Goal: Task Accomplishment & Management: Manage account settings

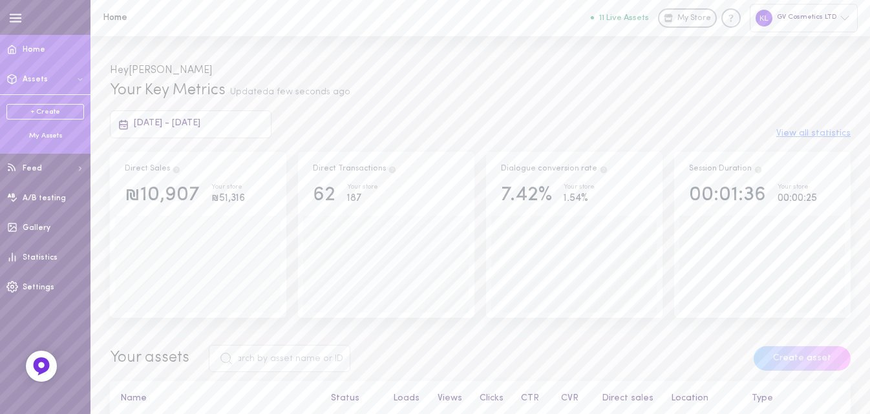
click at [49, 140] on div "My Assets" at bounding box center [45, 136] width 78 height 10
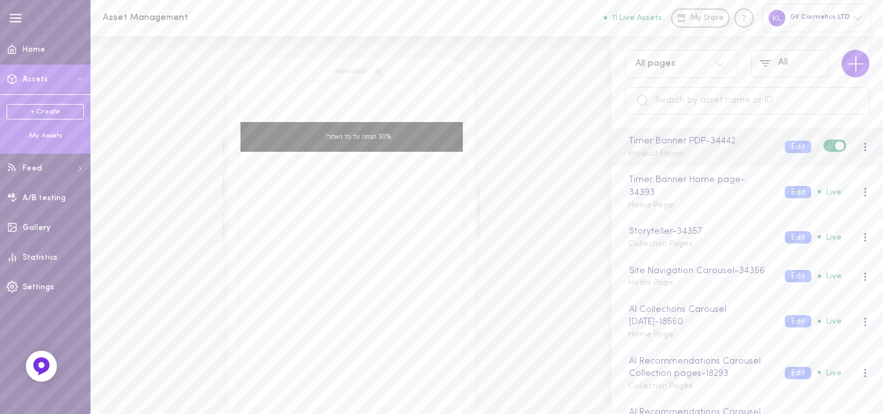
click at [851, 147] on div at bounding box center [864, 147] width 27 height 14
click at [861, 147] on div at bounding box center [865, 147] width 8 height 14
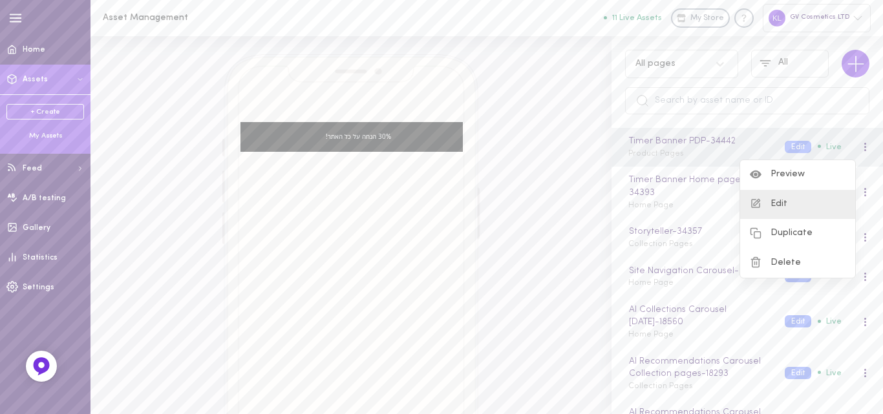
click at [784, 209] on div "Edit" at bounding box center [797, 205] width 115 height 30
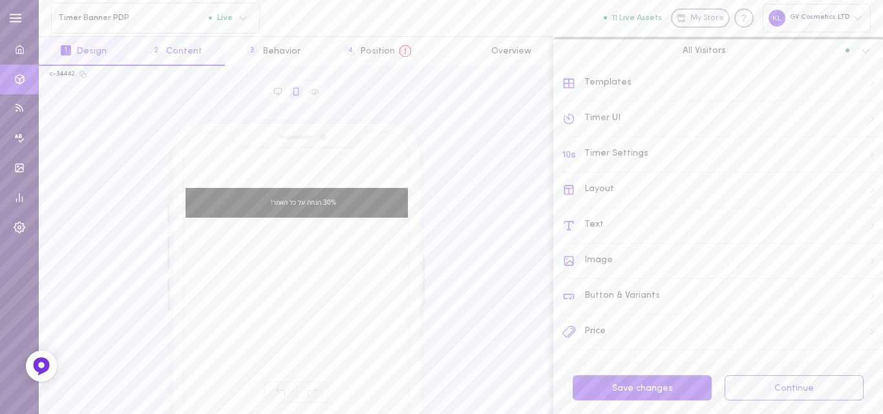
click at [169, 52] on button "2 Content" at bounding box center [177, 51] width 96 height 29
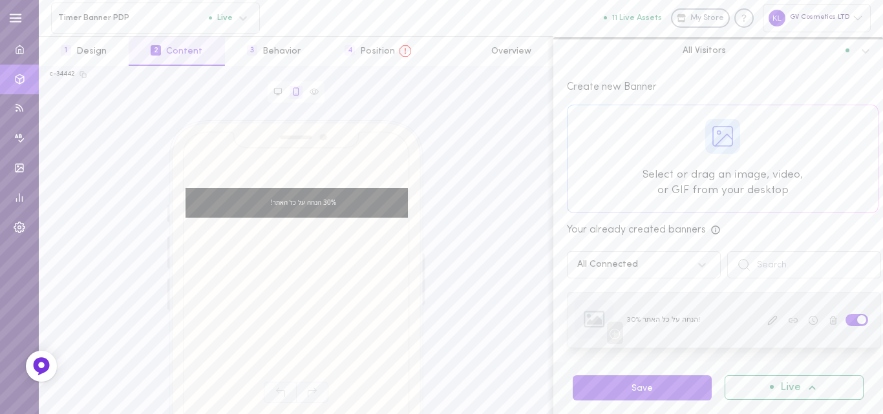
click at [767, 323] on icon at bounding box center [772, 320] width 10 height 10
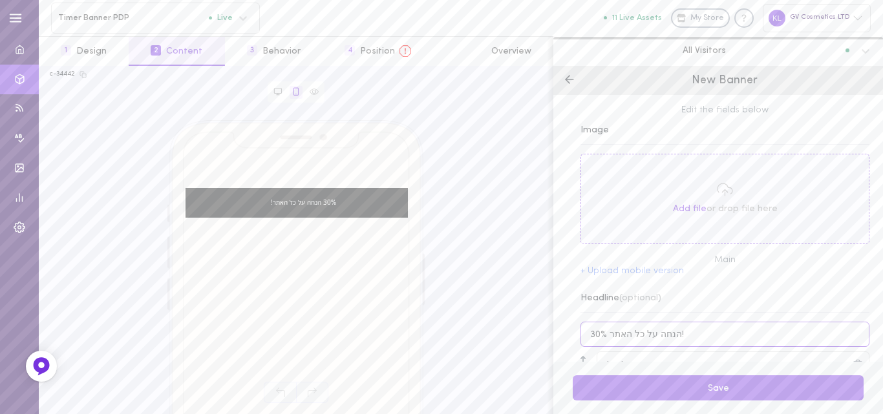
drag, startPoint x: 599, startPoint y: 335, endPoint x: 585, endPoint y: 333, distance: 13.8
click at [585, 333] on input "30% הנחה על כל האתר!" at bounding box center [724, 334] width 289 height 25
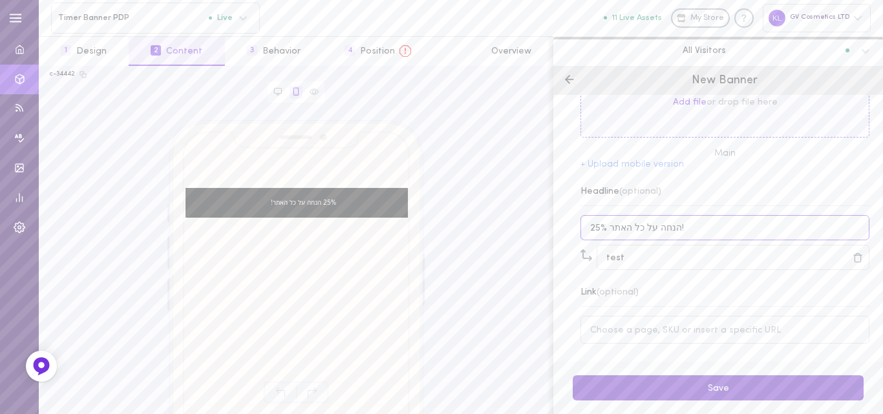
type input "25% הנחה על כל האתר!"
click at [738, 385] on button "Save" at bounding box center [718, 388] width 291 height 25
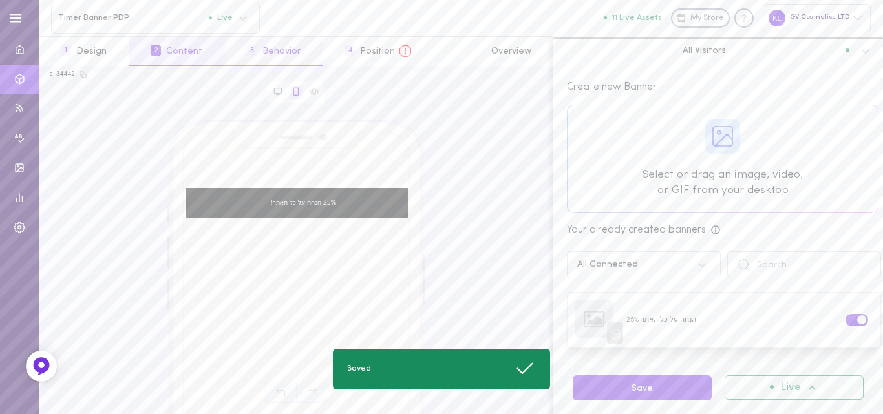
click at [275, 56] on button "3 Behavior" at bounding box center [274, 51] width 98 height 29
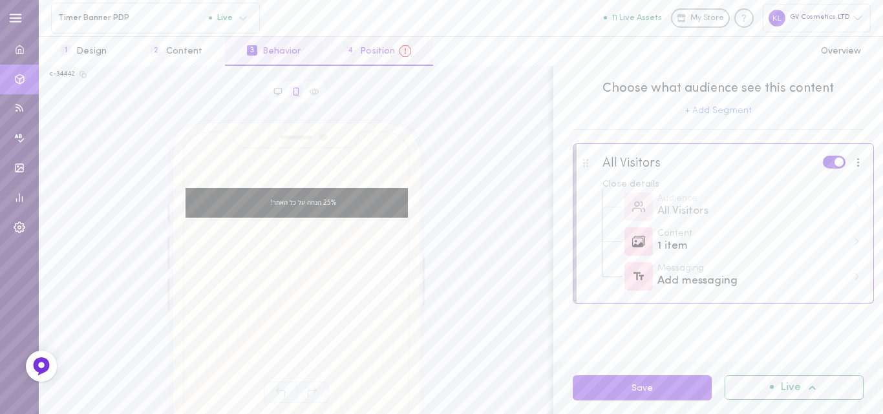
click at [389, 43] on button "4 Position" at bounding box center [378, 51] width 111 height 29
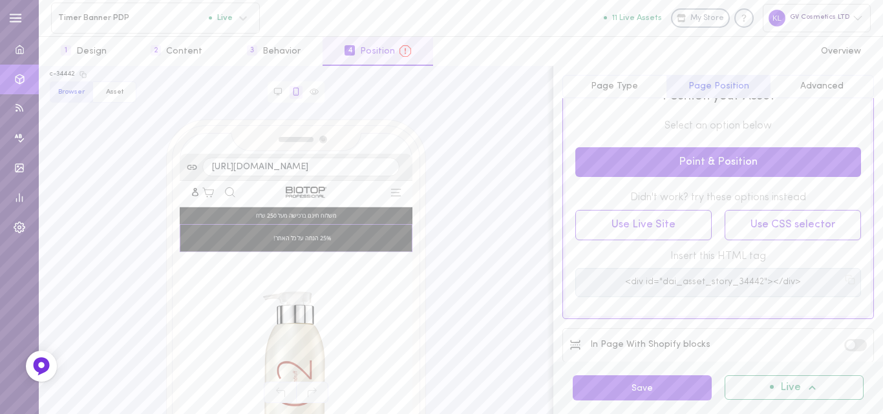
scroll to position [0, 0]
click at [827, 86] on span "Advanced" at bounding box center [821, 86] width 43 height 10
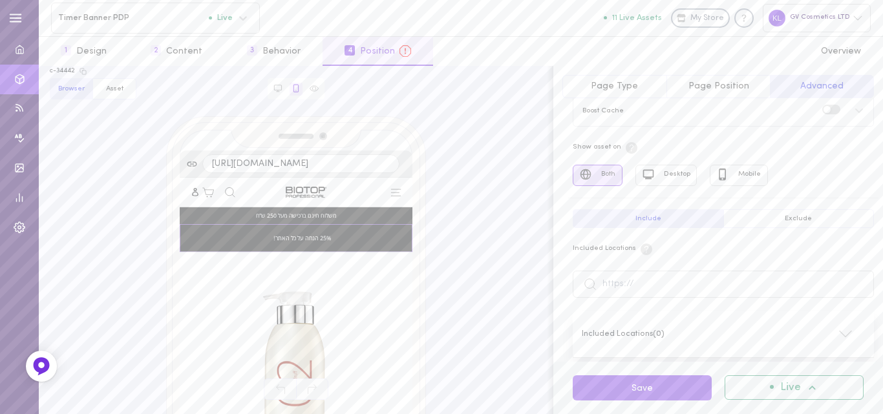
scroll to position [25, 0]
click at [725, 87] on span "Page Position" at bounding box center [718, 86] width 61 height 10
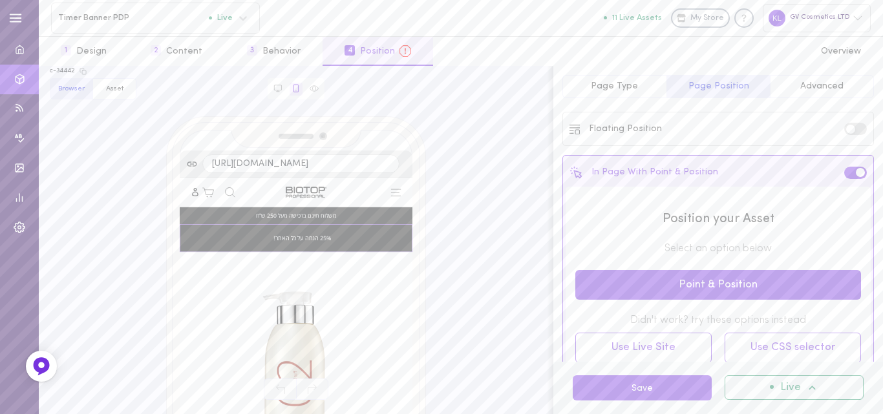
click at [611, 84] on span "Page Type" at bounding box center [614, 86] width 47 height 10
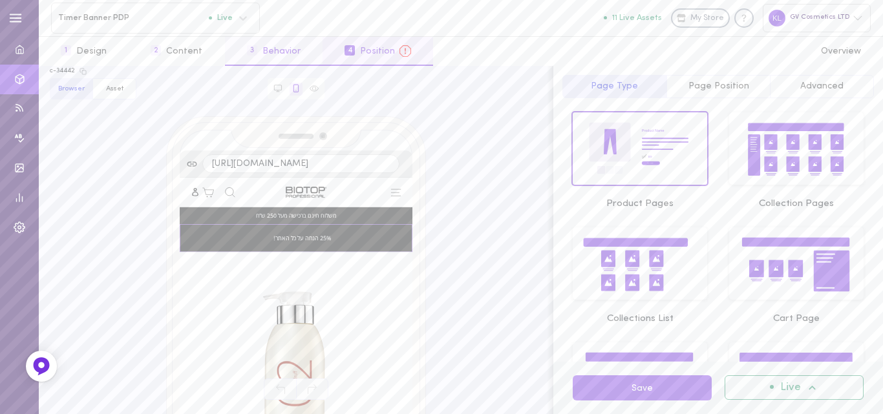
click at [273, 52] on button "3 Behavior" at bounding box center [274, 51] width 98 height 29
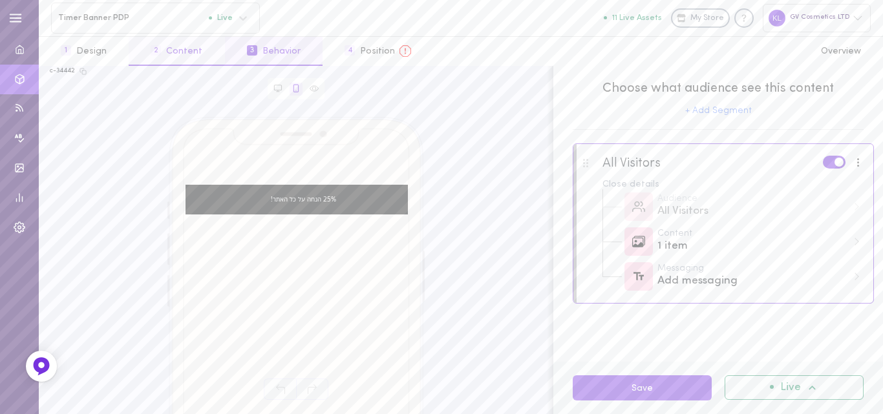
click at [181, 48] on button "2 Content" at bounding box center [177, 51] width 96 height 29
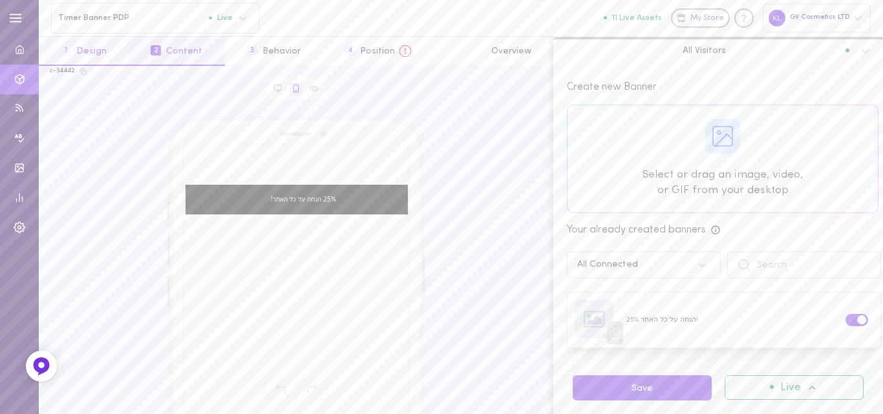
click at [98, 54] on button "1 Design" at bounding box center [84, 51] width 90 height 29
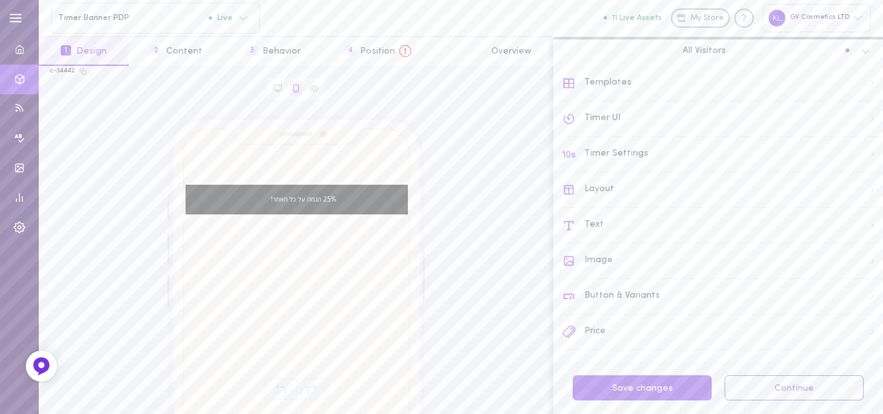
click at [608, 115] on div "Timer UI" at bounding box center [722, 119] width 321 height 36
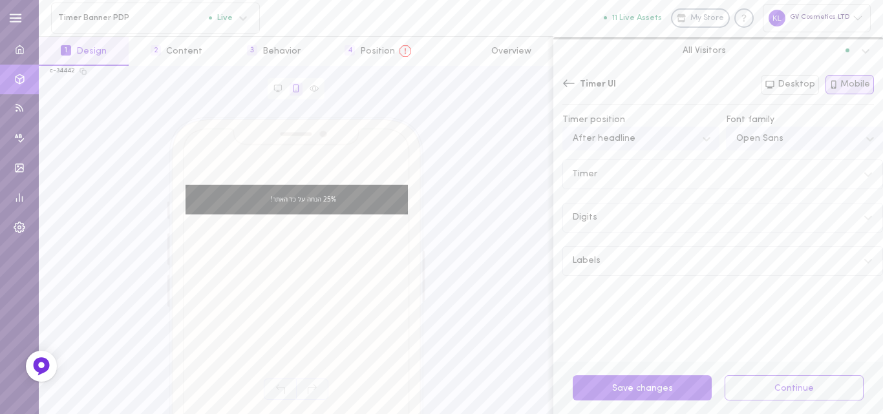
click at [863, 171] on icon at bounding box center [868, 174] width 10 height 10
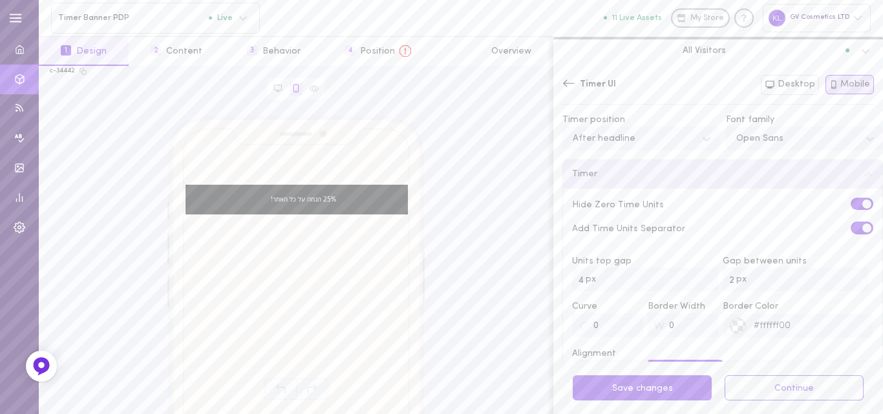
click at [855, 169] on div "Timer" at bounding box center [722, 174] width 319 height 28
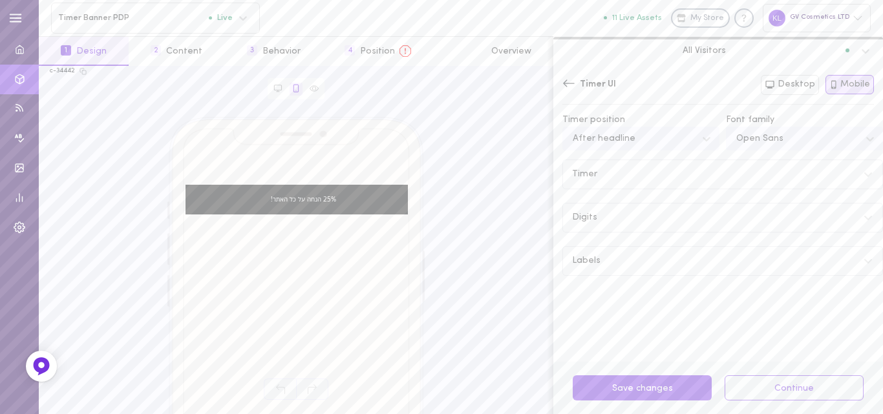
click at [863, 220] on icon at bounding box center [868, 218] width 10 height 10
click at [500, 49] on button "5 Overview" at bounding box center [511, 51] width 84 height 29
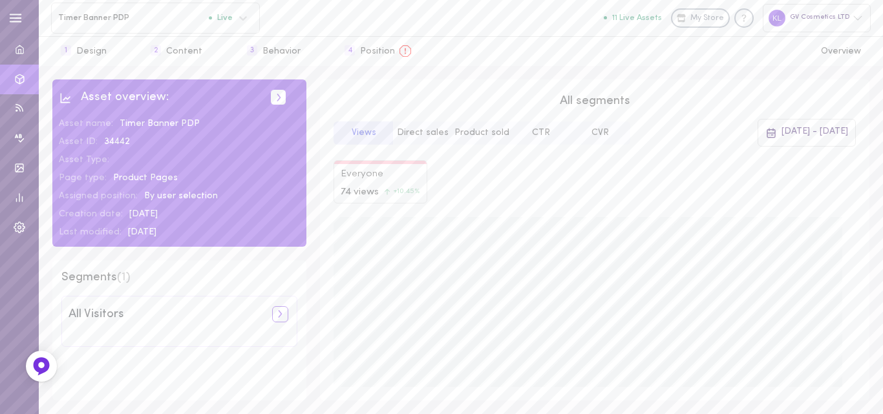
scroll to position [0, 0]
click at [359, 49] on button "4 Position" at bounding box center [378, 51] width 111 height 29
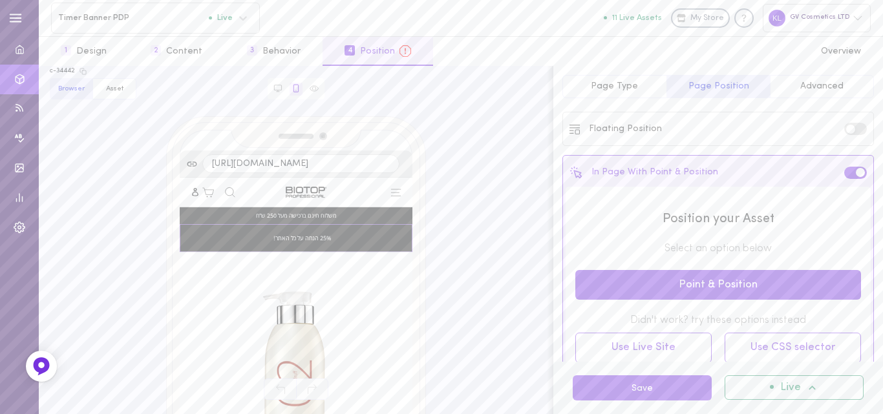
drag, startPoint x: 98, startPoint y: 56, endPoint x: 198, endPoint y: 68, distance: 100.2
click at [105, 54] on button "1 Design" at bounding box center [84, 51] width 90 height 29
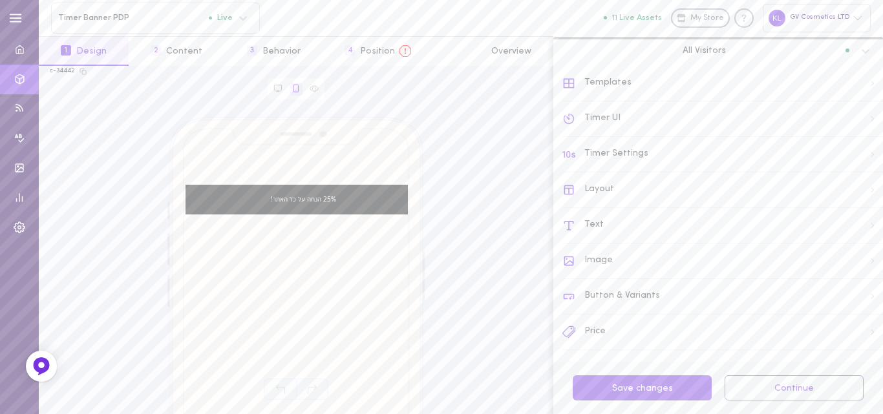
click at [656, 77] on div "Templates" at bounding box center [722, 84] width 321 height 36
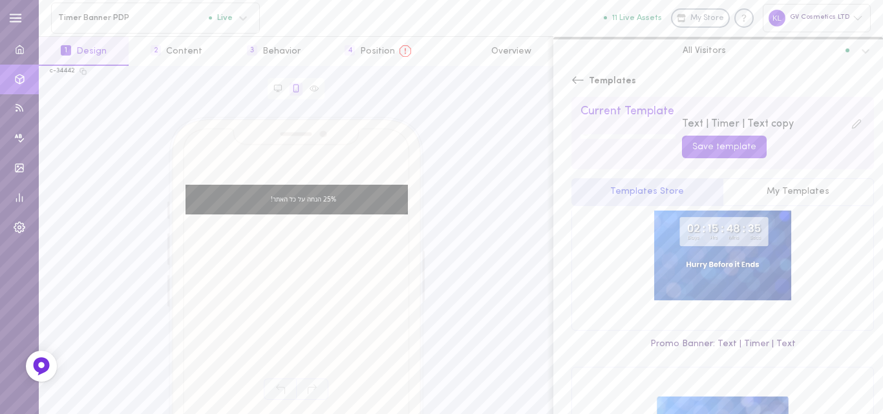
scroll to position [1551, 0]
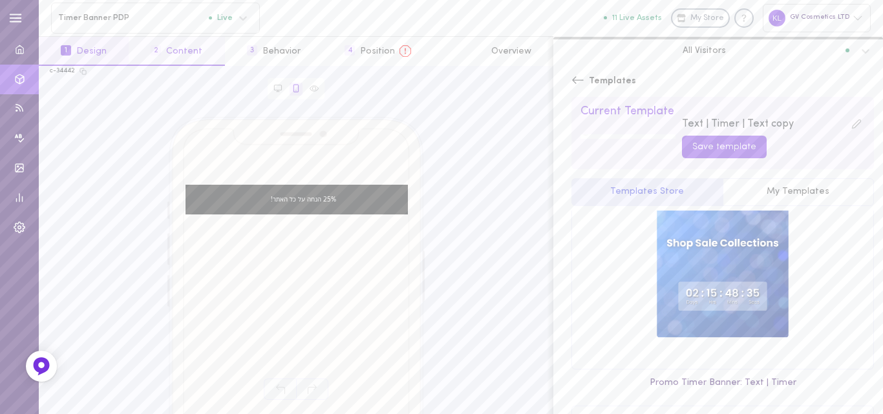
click at [172, 46] on button "2 Content" at bounding box center [177, 51] width 96 height 29
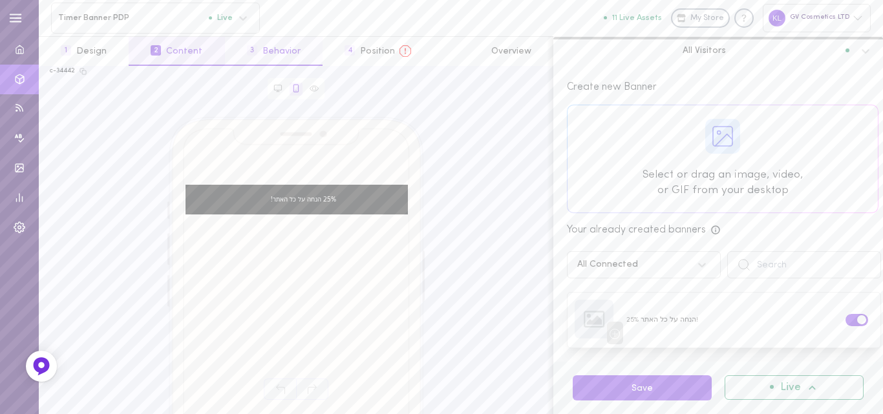
click at [275, 57] on button "3 Behavior" at bounding box center [274, 51] width 98 height 29
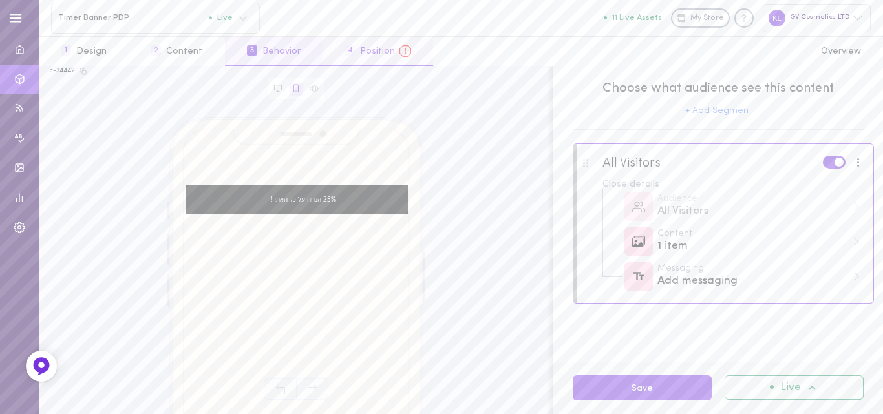
click at [360, 49] on button "4 Position" at bounding box center [378, 51] width 111 height 29
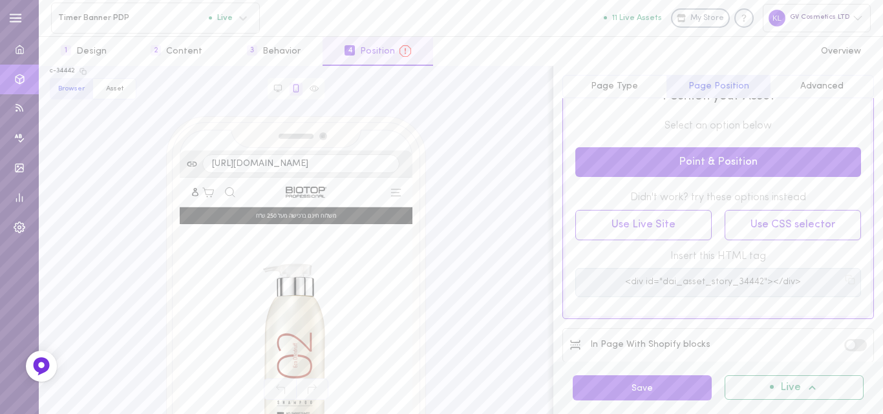
scroll to position [0, 0]
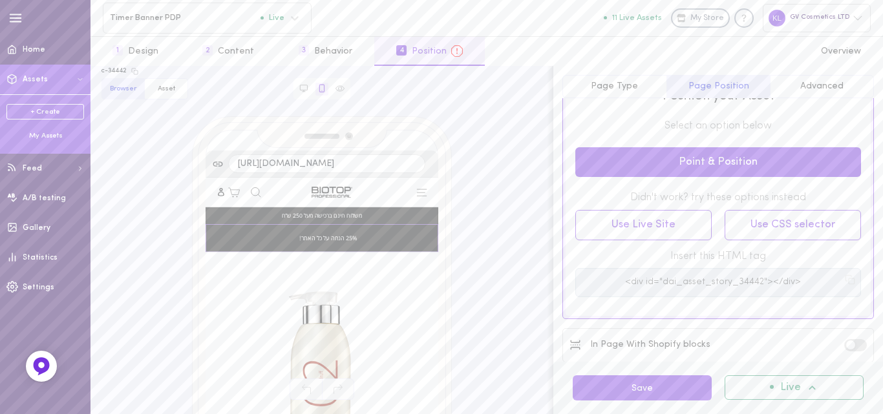
click at [52, 132] on div "My Assets" at bounding box center [45, 136] width 78 height 10
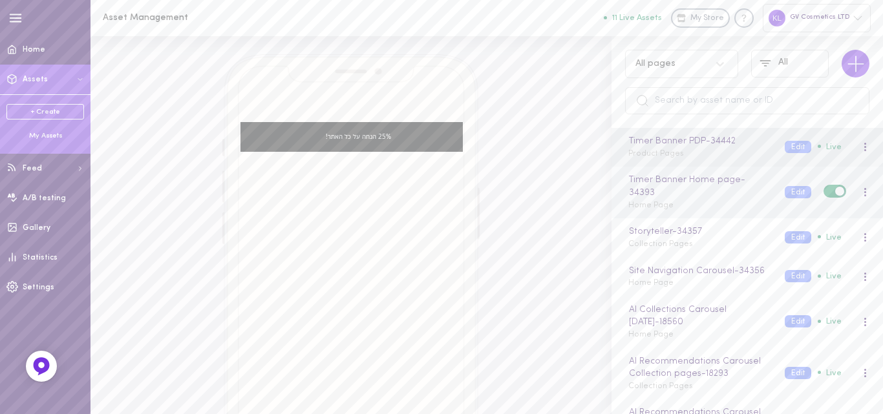
click at [864, 191] on div at bounding box center [865, 192] width 3 height 10
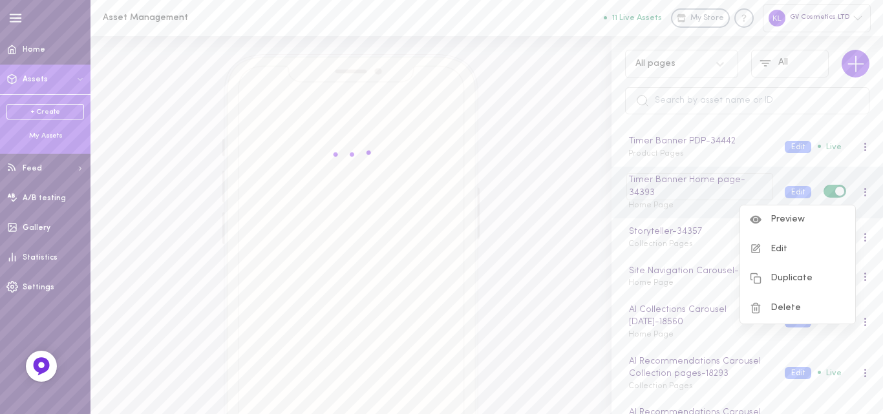
click at [633, 184] on div "Timer Banner Home page - 34393" at bounding box center [699, 186] width 146 height 27
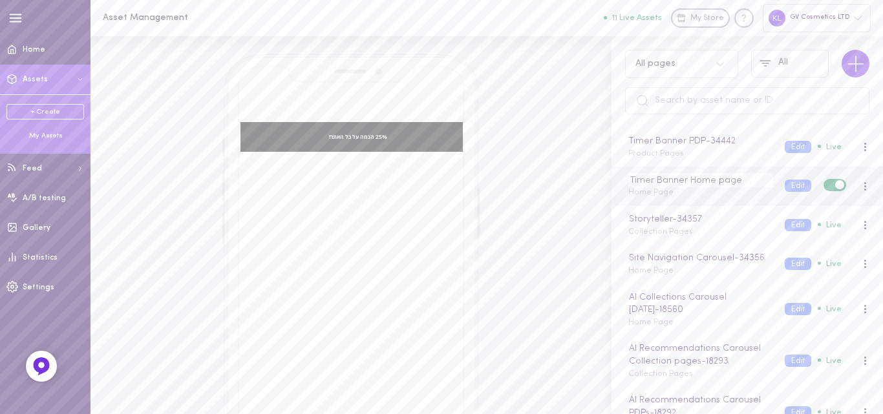
click at [861, 186] on div at bounding box center [865, 186] width 8 height 14
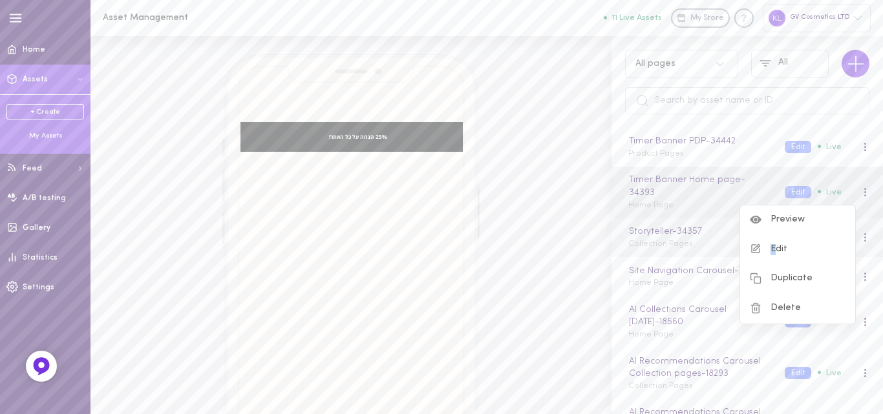
click at [773, 249] on div "Edit" at bounding box center [797, 250] width 115 height 30
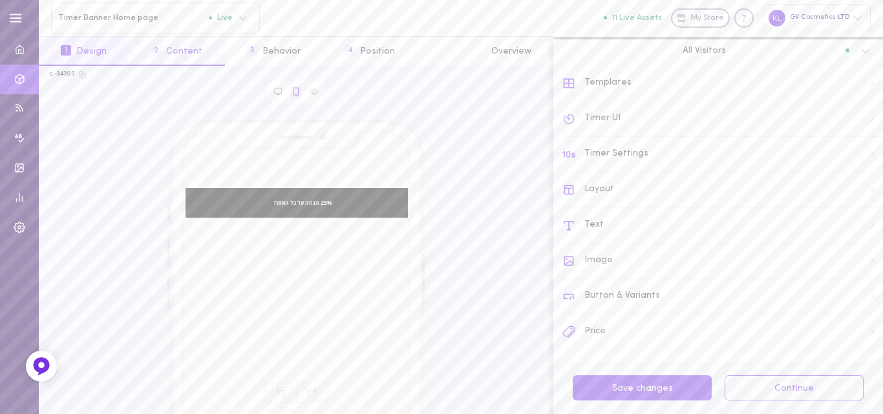
click at [187, 50] on button "2 Content" at bounding box center [177, 51] width 96 height 29
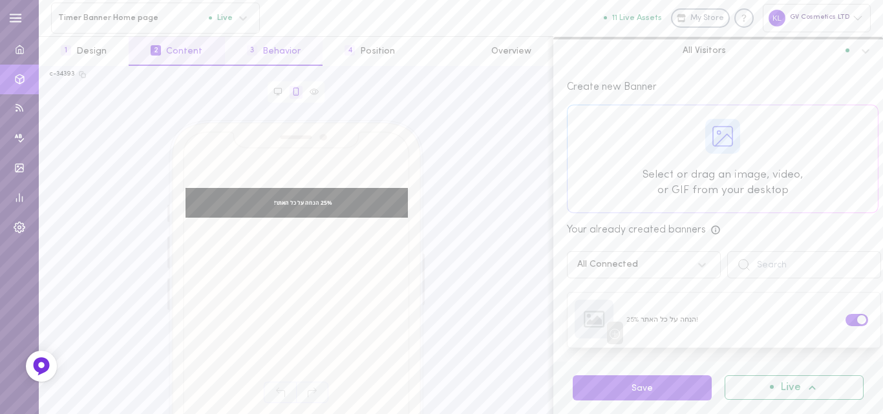
click at [266, 60] on button "3 Behavior" at bounding box center [274, 51] width 98 height 29
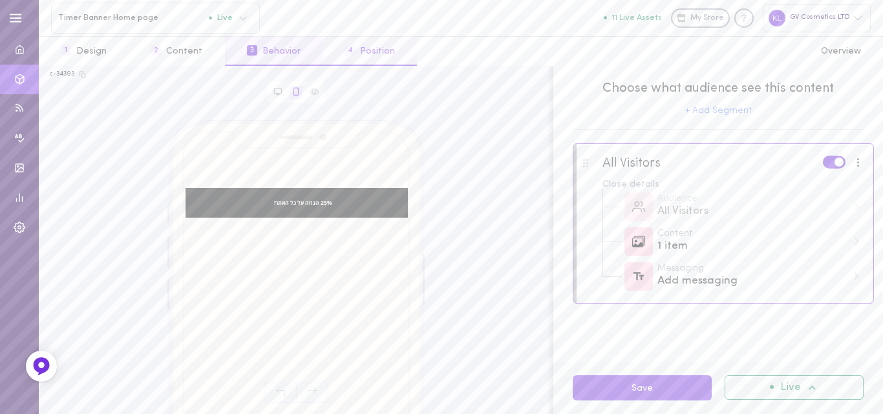
click at [367, 50] on button "4 Position" at bounding box center [370, 51] width 94 height 29
